Goal: Information Seeking & Learning: Learn about a topic

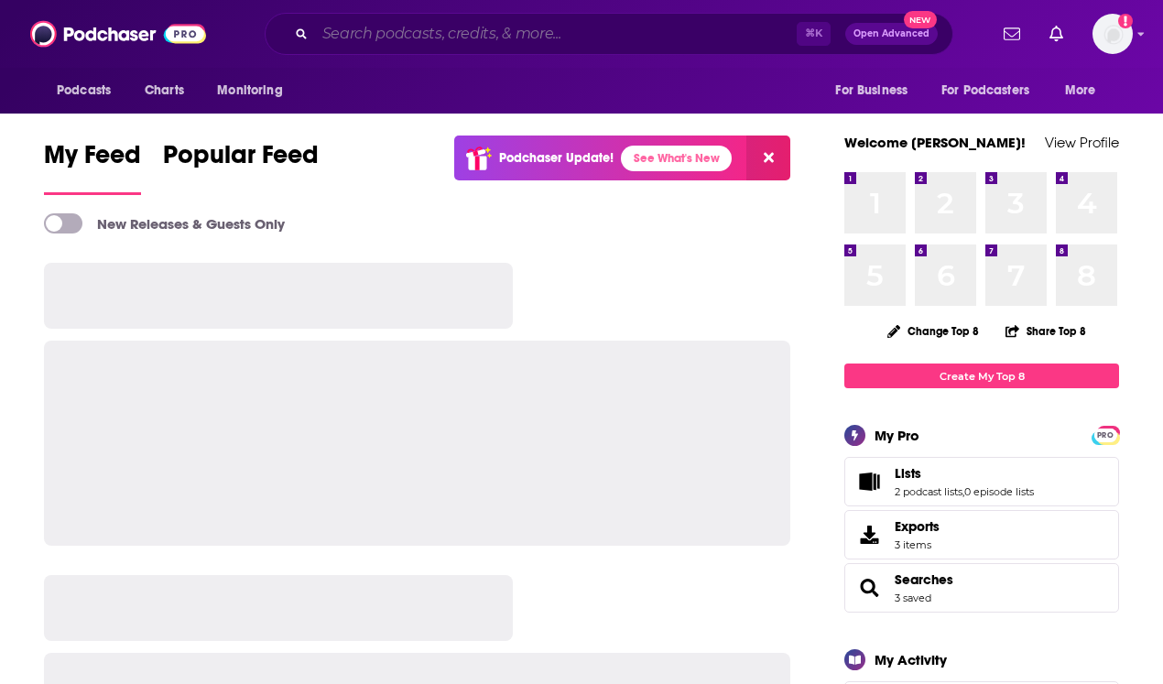
click at [528, 35] on input "Search podcasts, credits, & more..." at bounding box center [556, 33] width 482 height 29
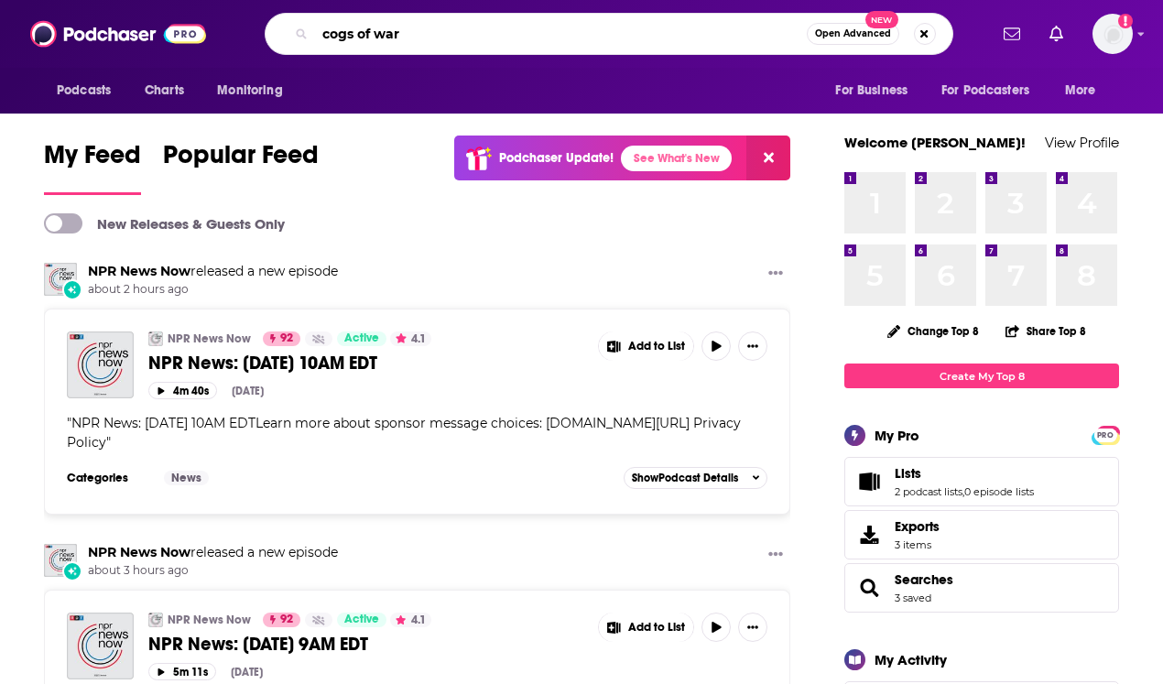
type input "cogs of war"
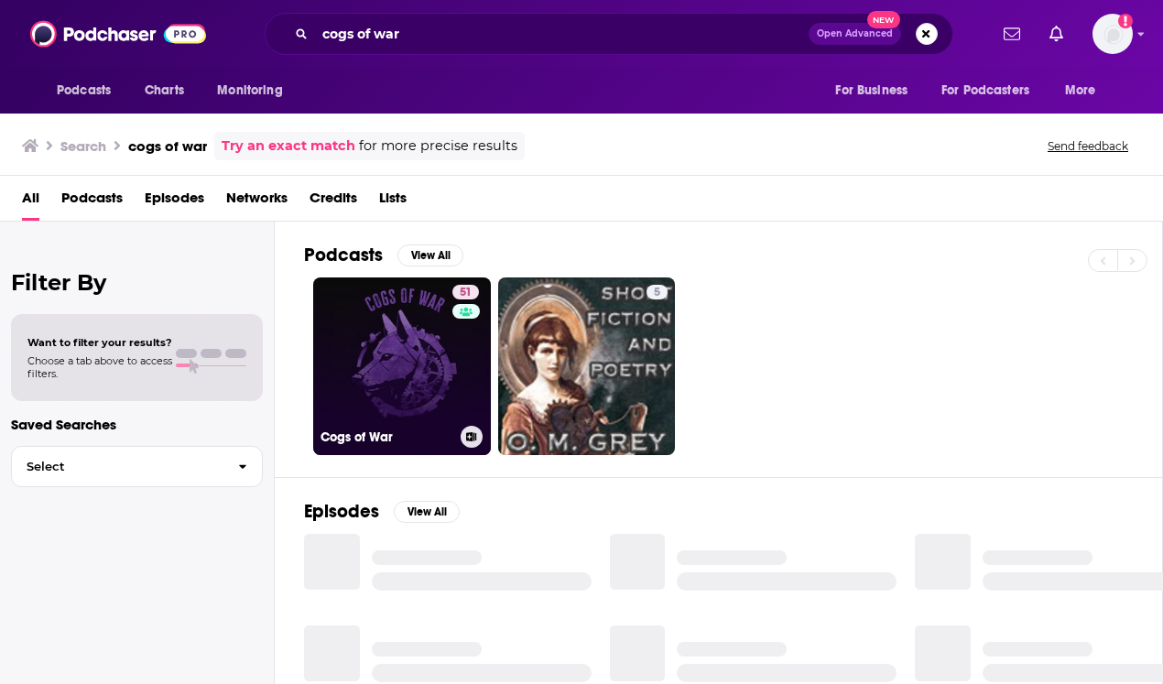
click at [366, 380] on link "51 Cogs of War" at bounding box center [402, 366] width 178 height 178
